Goal: Find specific page/section: Find specific page/section

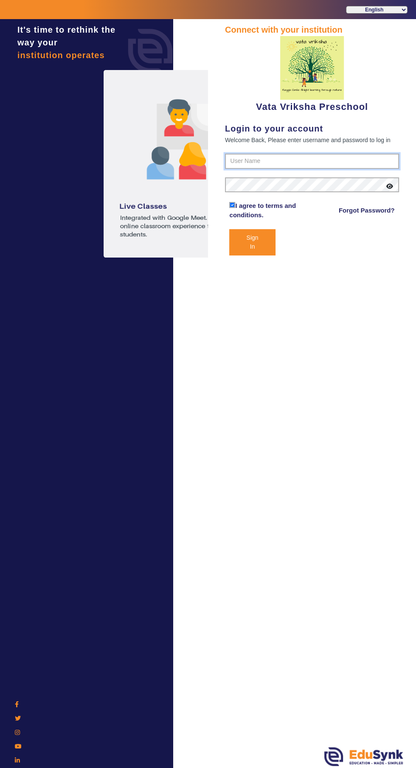
click at [336, 161] on input "text" at bounding box center [312, 161] width 174 height 15
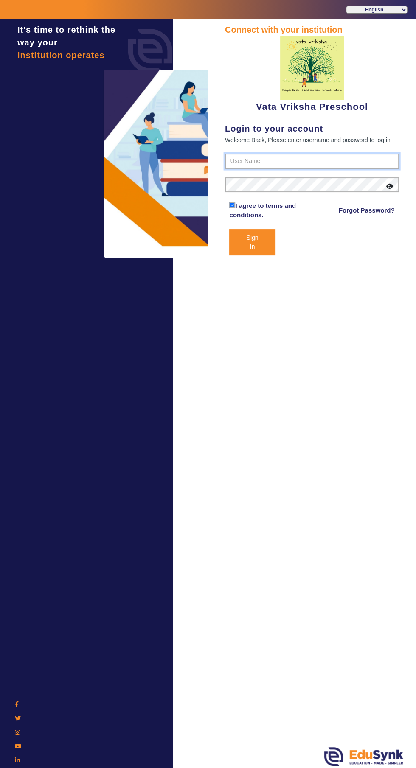
type input "9074270829"
click at [229, 229] on button "Sign In" at bounding box center [252, 242] width 46 height 26
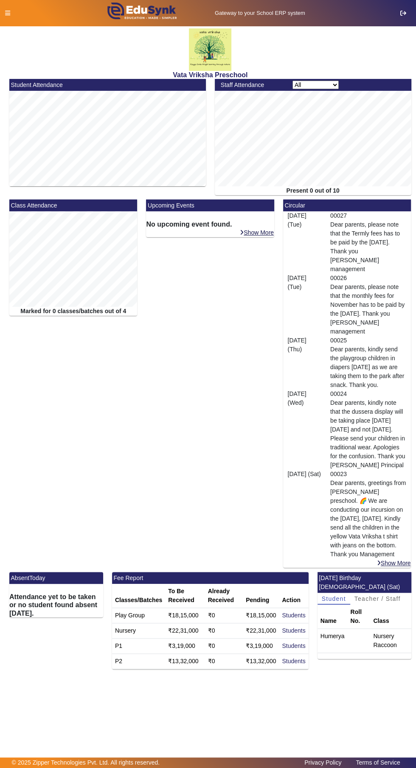
click at [7, 13] on icon at bounding box center [7, 13] width 5 height 6
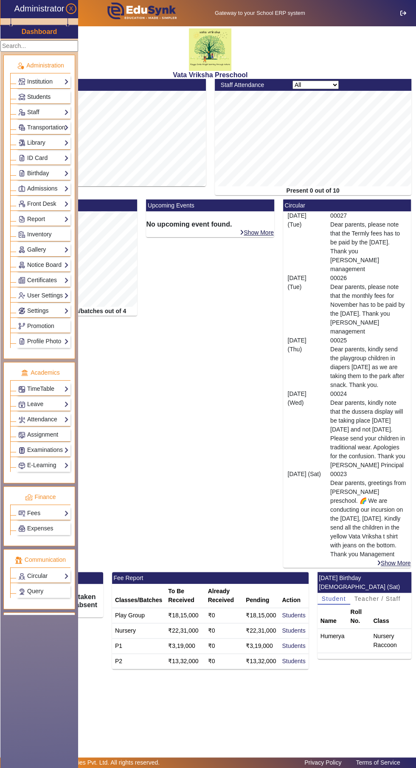
click at [37, 97] on span "Students" at bounding box center [38, 96] width 23 height 7
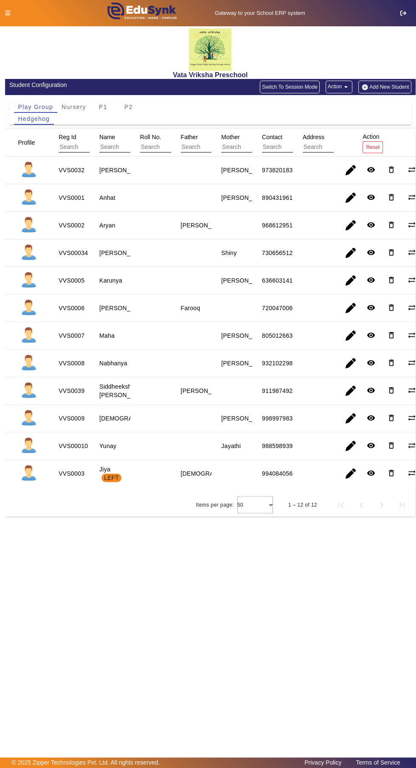
click at [370, 472] on mat-icon "remove_red_eye" at bounding box center [371, 473] width 8 height 8
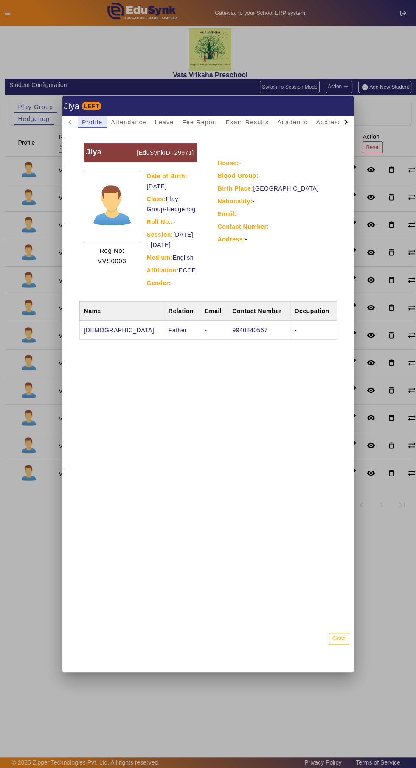
click at [39, 535] on div at bounding box center [208, 384] width 416 height 768
